Goal: Task Accomplishment & Management: Use online tool/utility

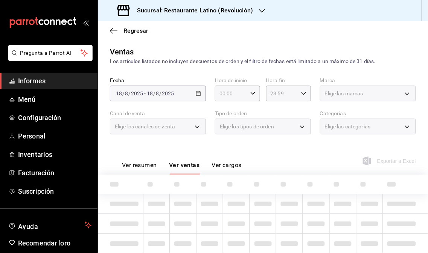
click at [57, 83] on span "Informes" at bounding box center [54, 81] width 73 height 10
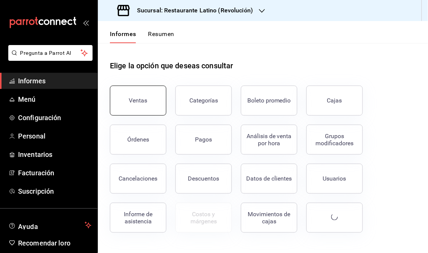
click at [140, 100] on font "Ventas" at bounding box center [138, 100] width 18 height 7
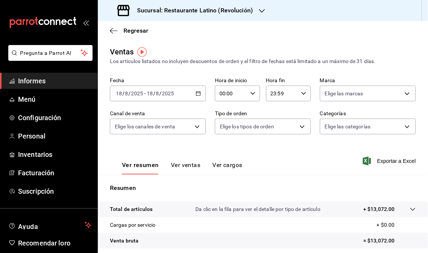
click at [256, 10] on div "Sucursal: Restaurante Latino (Revolución)" at bounding box center [186, 10] width 164 height 21
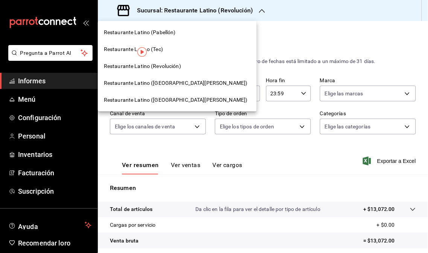
click at [153, 82] on font "Restaurante Latino ([GEOGRAPHIC_DATA][PERSON_NAME])" at bounding box center [176, 83] width 144 height 6
